Goal: Information Seeking & Learning: Understand process/instructions

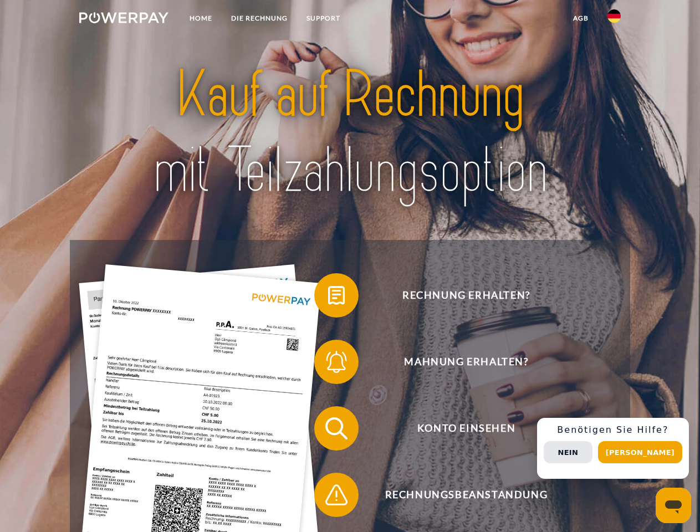
click at [124, 19] on img at bounding box center [123, 17] width 89 height 11
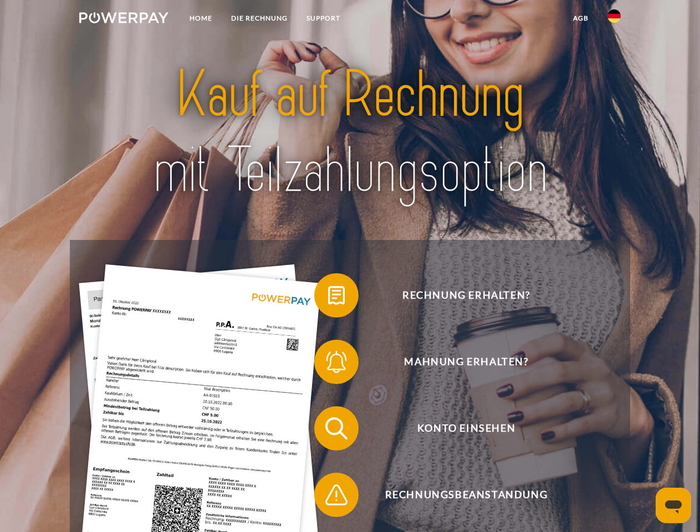
click at [614, 19] on img at bounding box center [613, 15] width 13 height 13
click at [580, 18] on link "agb" at bounding box center [581, 18] width 34 height 20
click at [328, 298] on span at bounding box center [319, 295] width 55 height 55
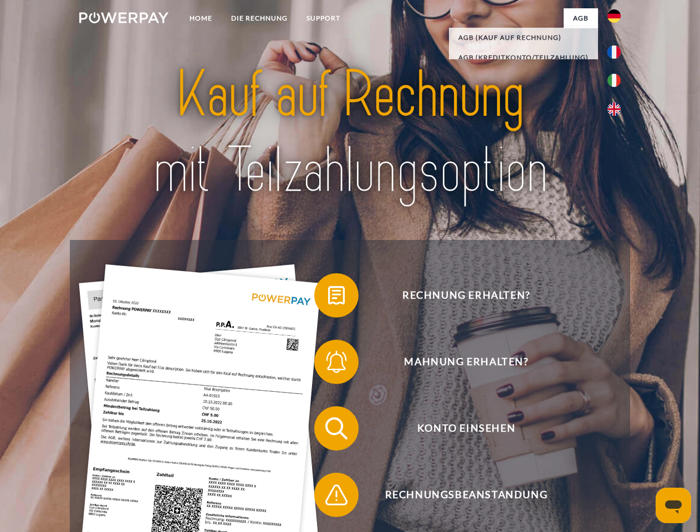
click at [328, 364] on span at bounding box center [319, 361] width 55 height 55
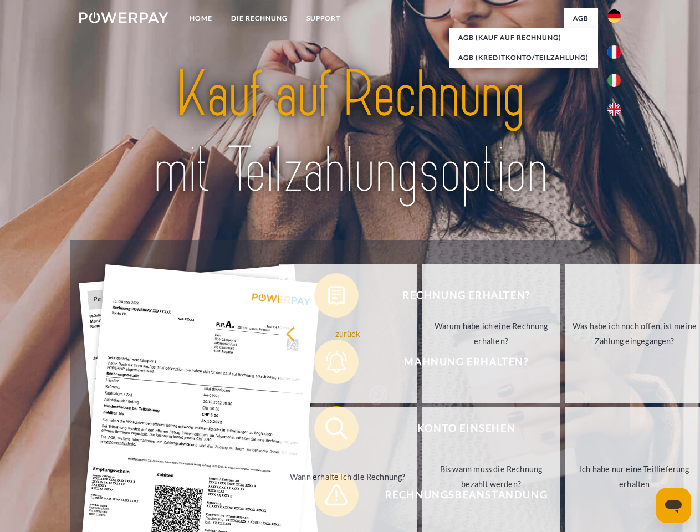
click at [422, 431] on link "Bis wann muss die Rechnung bezahlt werden?" at bounding box center [491, 476] width 138 height 139
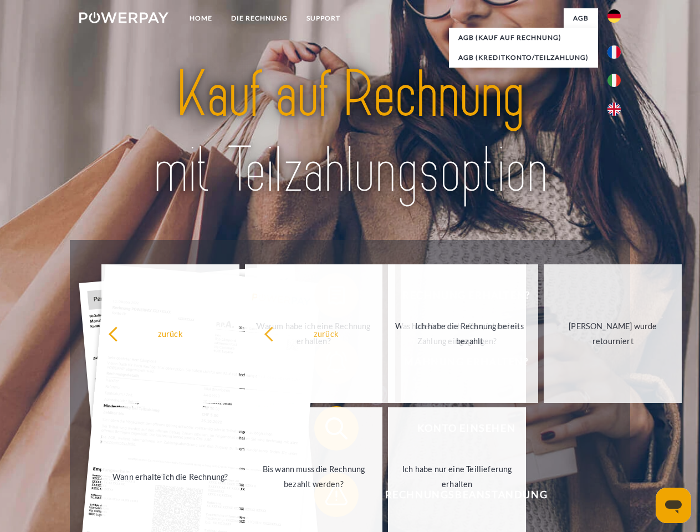
click at [328, 497] on span at bounding box center [319, 494] width 55 height 55
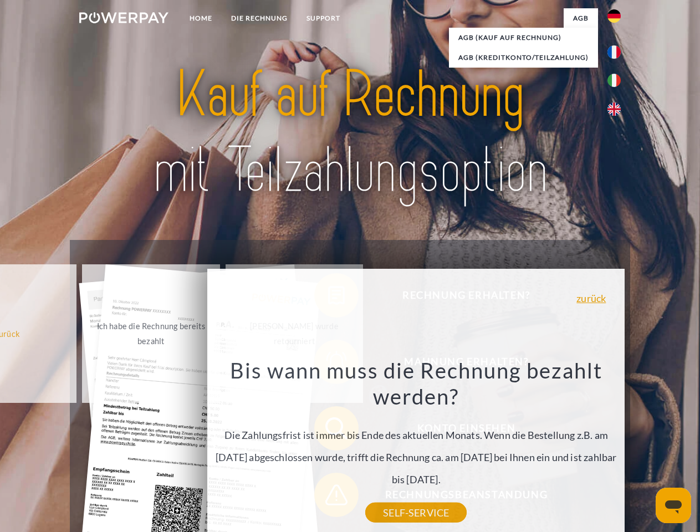
click at [617, 448] on div "Rechnung erhalten? Mahnung erhalten? Konto einsehen" at bounding box center [350, 461] width 560 height 443
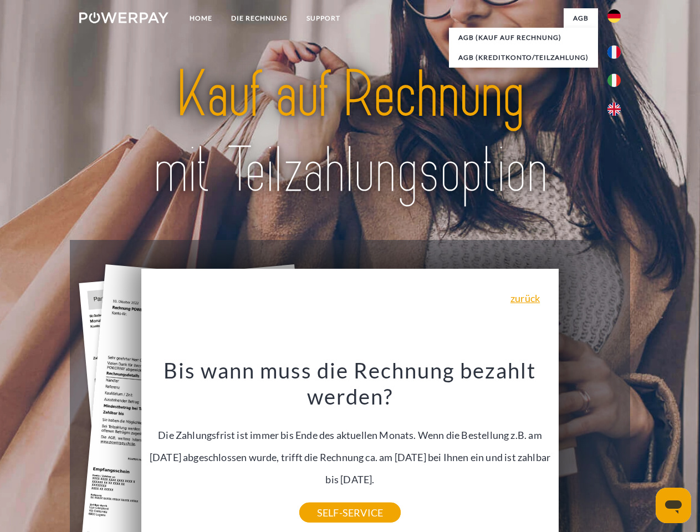
click at [590, 451] on span "Konto einsehen" at bounding box center [466, 428] width 272 height 44
click at [644, 452] on header "Home DIE RECHNUNG SUPPORT" at bounding box center [350, 382] width 700 height 765
